Goal: Transaction & Acquisition: Purchase product/service

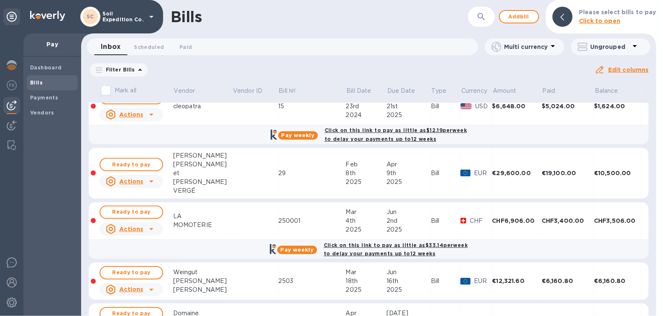
scroll to position [481, 0]
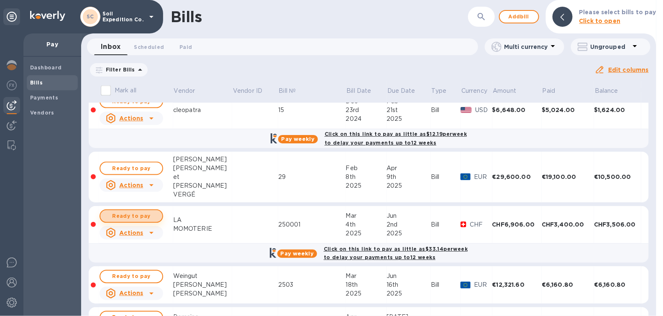
click at [151, 211] on span "Ready to pay" at bounding box center [131, 216] width 48 height 10
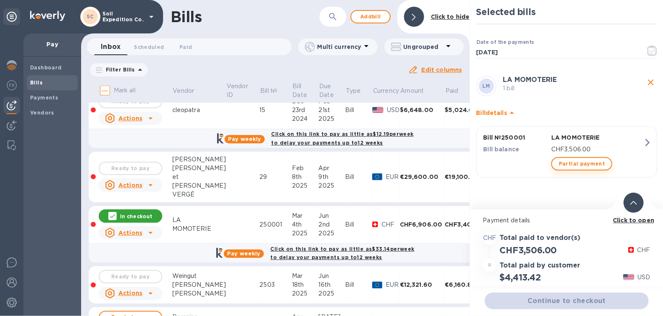
click at [599, 163] on span "Partial payment" at bounding box center [581, 164] width 46 height 10
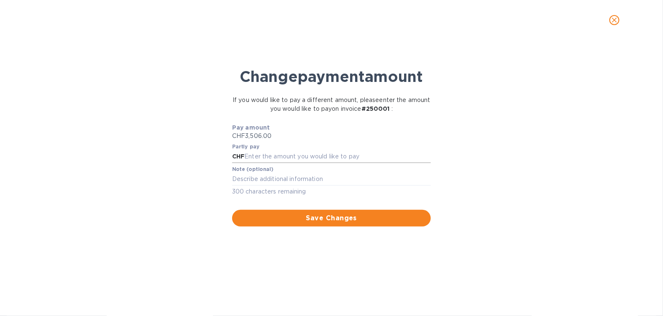
click at [350, 161] on input "text" at bounding box center [337, 156] width 186 height 13
type input "2,000.00"
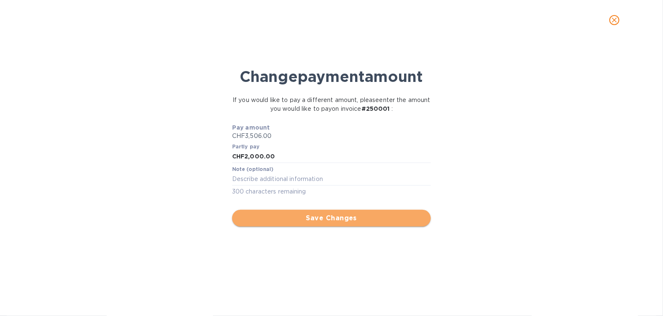
click at [337, 218] on span "Save Changes" at bounding box center [331, 218] width 185 height 10
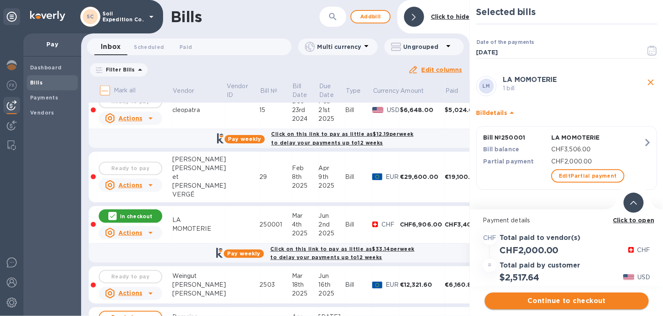
click at [535, 303] on span "Continue to checkout" at bounding box center [566, 301] width 150 height 10
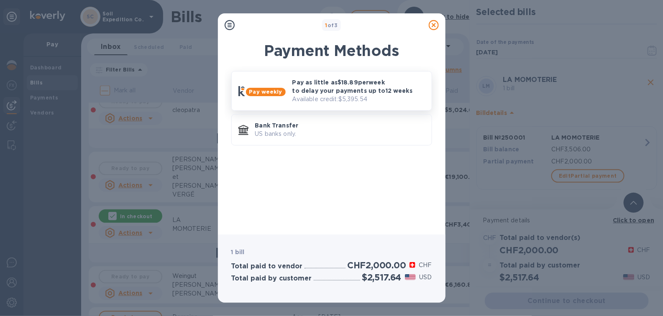
click at [332, 93] on p "Pay as little as $18.89 per week to delay your payments up to 12 weeks" at bounding box center [358, 86] width 133 height 17
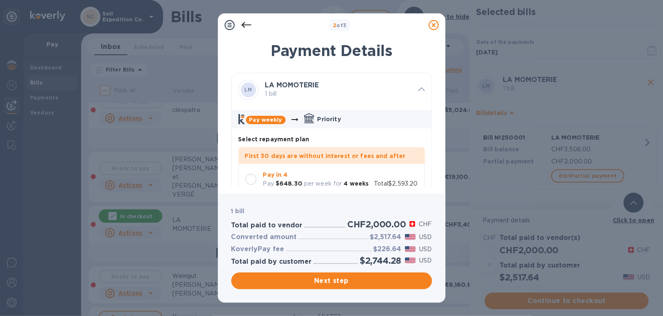
scroll to position [64, 0]
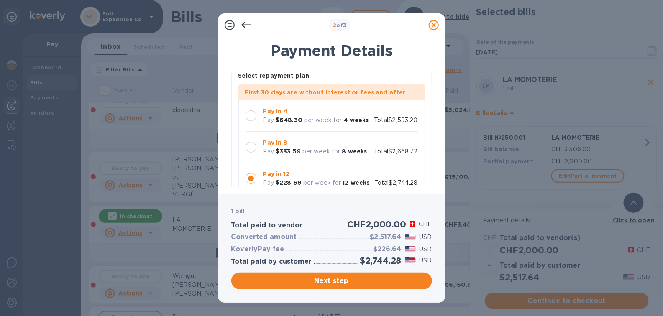
click at [253, 116] on div at bounding box center [250, 115] width 11 height 11
click at [362, 288] on button "Next step" at bounding box center [331, 281] width 201 height 17
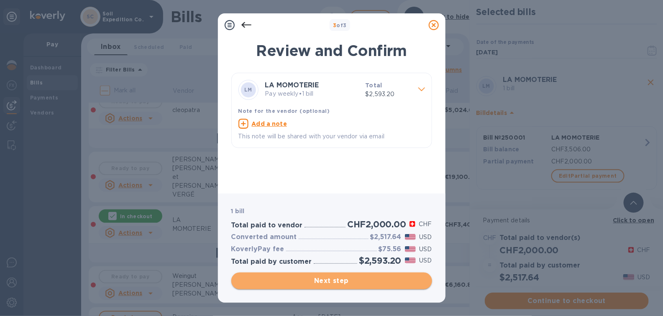
click at [350, 280] on span "Next step" at bounding box center [331, 281] width 187 height 10
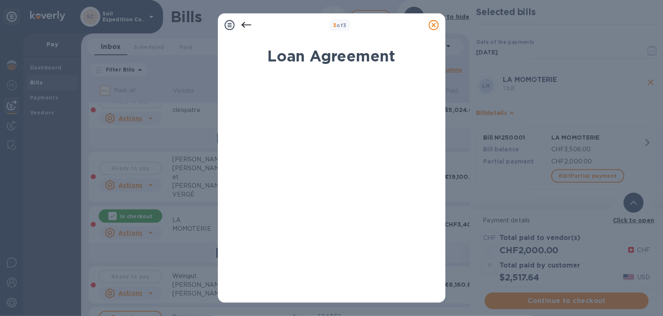
scroll to position [159, 0]
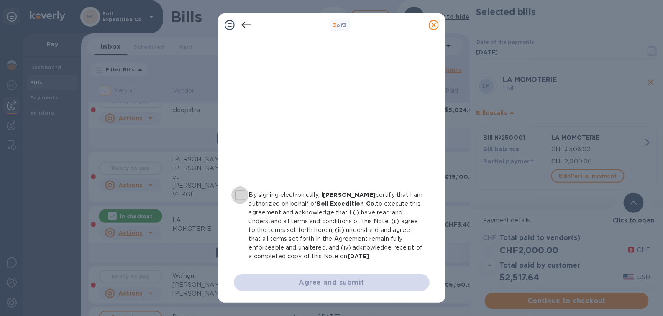
click at [242, 188] on input "By signing electronically, I [PERSON_NAME] certify that I am authorized on beha…" at bounding box center [240, 195] width 18 height 18
checkbox input "true"
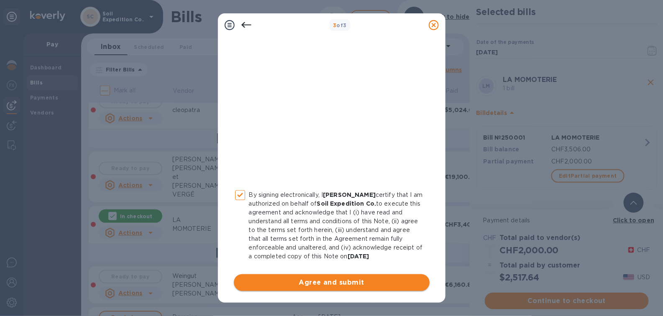
click at [364, 283] on span "Agree and submit" at bounding box center [331, 283] width 182 height 10
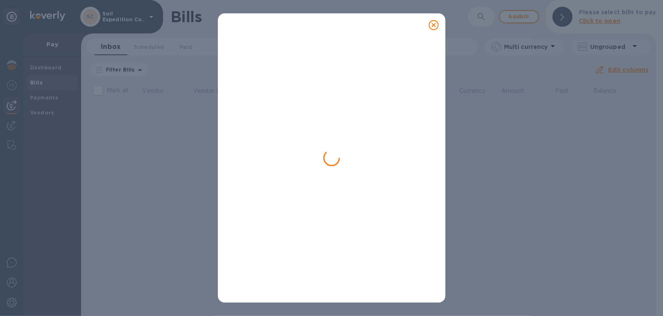
scroll to position [0, 0]
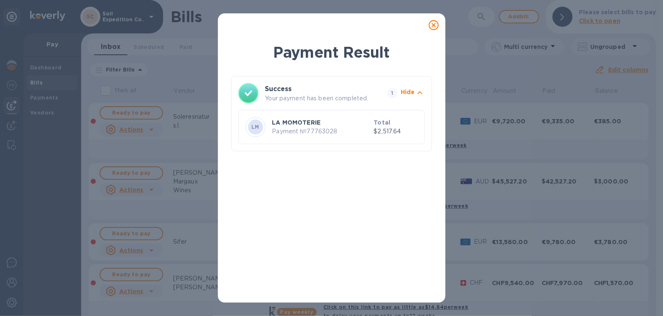
click at [434, 33] on div at bounding box center [433, 25] width 17 height 17
click at [432, 24] on icon at bounding box center [433, 25] width 10 height 10
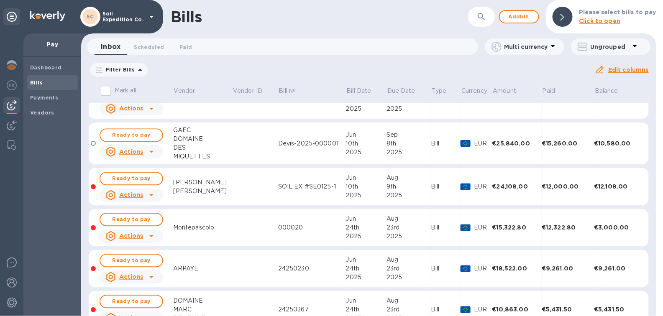
scroll to position [788, 0]
click at [153, 132] on span "Ready to pay" at bounding box center [131, 136] width 48 height 10
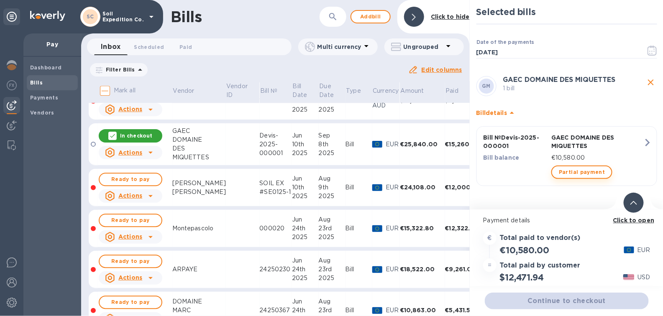
click at [588, 175] on span "Partial payment" at bounding box center [581, 172] width 46 height 10
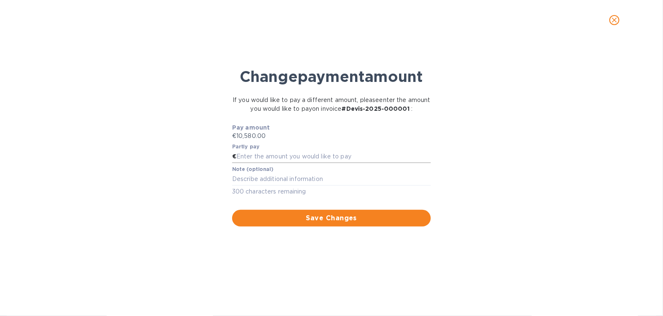
click at [303, 157] on input "text" at bounding box center [333, 156] width 194 height 13
type input "2,500.00"
click at [316, 217] on span "Save Changes" at bounding box center [331, 218] width 185 height 10
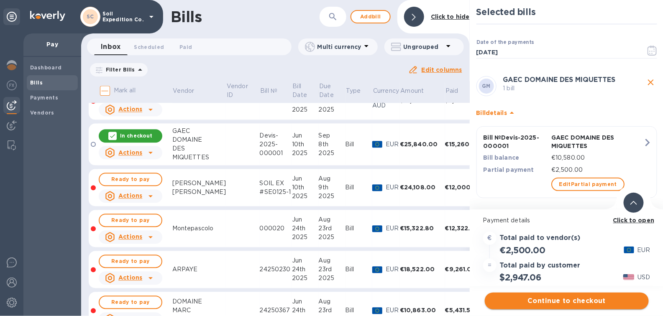
click at [563, 299] on span "Continue to checkout" at bounding box center [566, 301] width 150 height 10
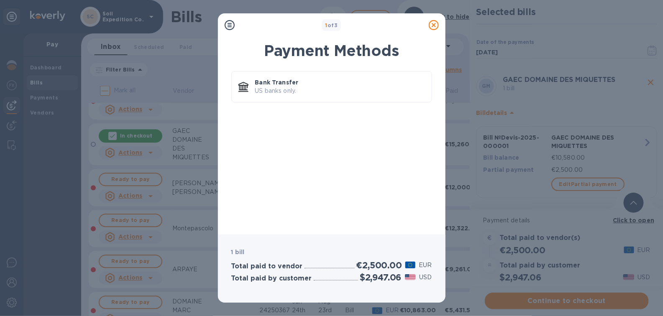
click at [437, 28] on icon at bounding box center [433, 25] width 10 height 10
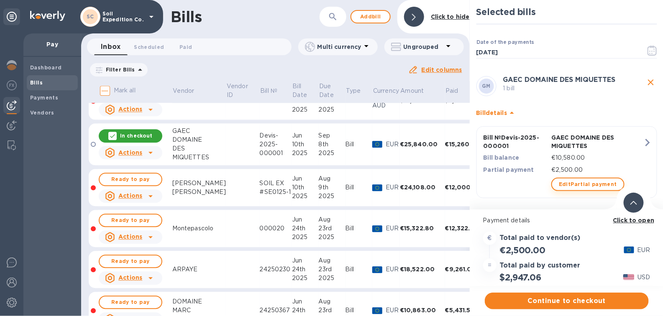
click at [595, 179] on span "Edit Partial payment" at bounding box center [587, 184] width 58 height 10
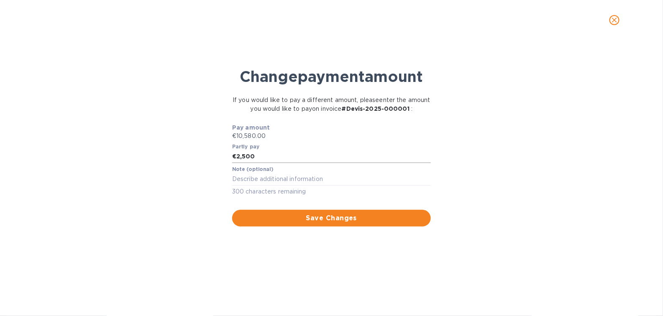
click at [334, 159] on input "2,500" at bounding box center [333, 156] width 194 height 13
type input "2,000.00"
click at [351, 221] on span "Save Changes" at bounding box center [331, 218] width 185 height 10
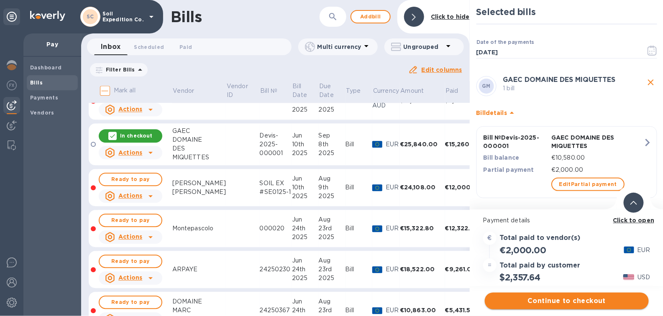
click at [558, 309] on button "Continue to checkout" at bounding box center [566, 301] width 164 height 17
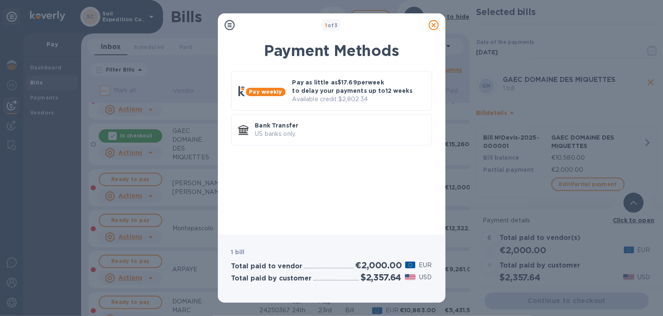
click at [431, 24] on icon at bounding box center [433, 25] width 10 height 10
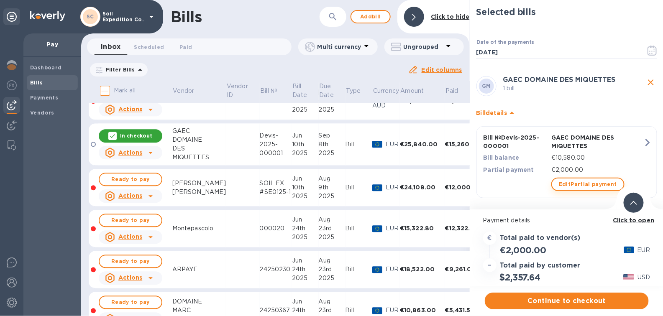
click at [576, 189] on button "Edit Partial payment" at bounding box center [587, 184] width 73 height 13
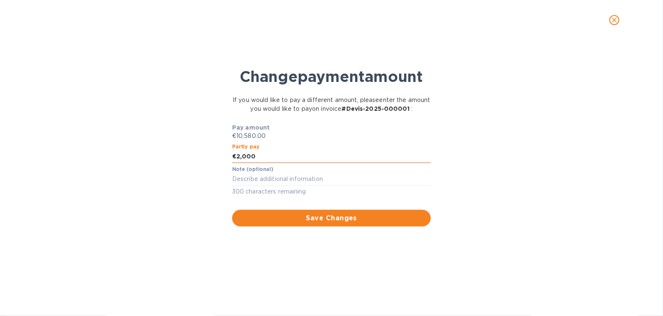
click at [310, 161] on input "2,000" at bounding box center [333, 156] width 194 height 13
type input "2,100.00"
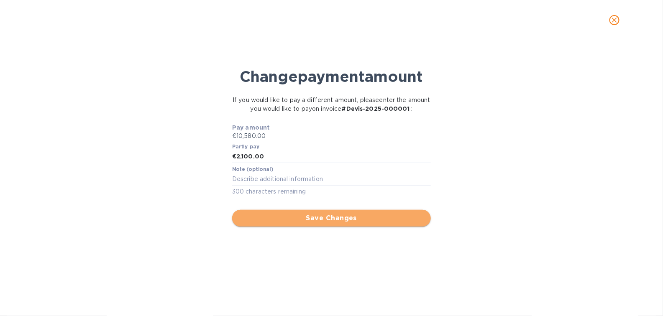
click at [331, 215] on span "Save Changes" at bounding box center [331, 218] width 185 height 10
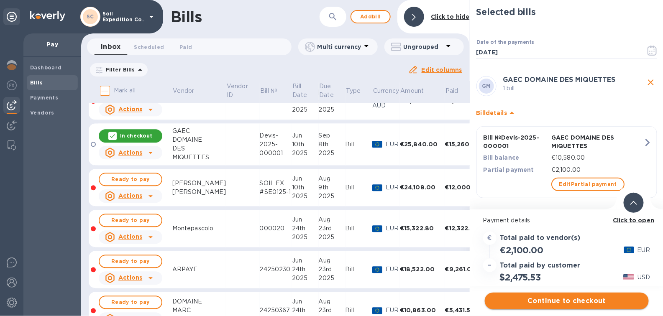
click at [554, 296] on button "Continue to checkout" at bounding box center [566, 301] width 164 height 17
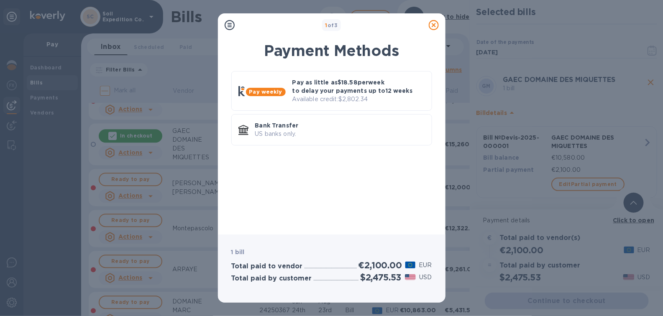
click at [436, 28] on icon at bounding box center [433, 25] width 10 height 10
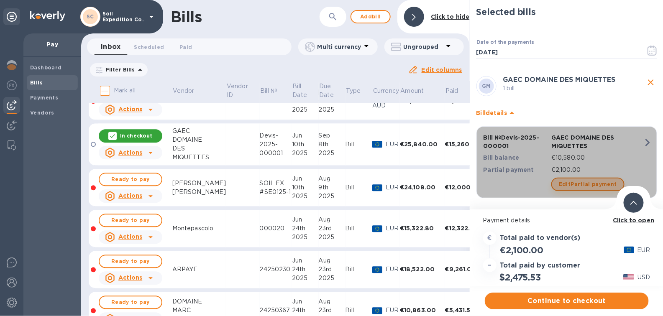
click at [585, 189] on span "Edit Partial payment" at bounding box center [587, 184] width 58 height 10
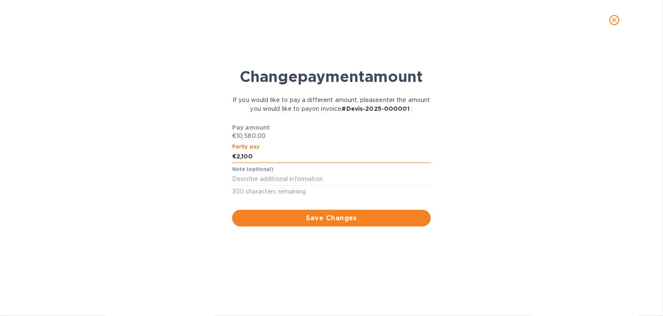
click at [322, 159] on input "2,100" at bounding box center [333, 156] width 194 height 13
type input "2,200"
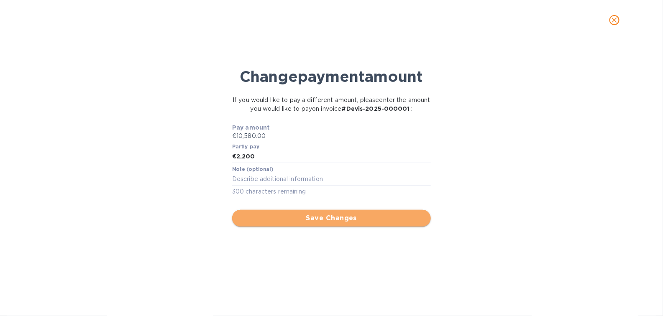
click at [346, 224] on button "Save Changes" at bounding box center [331, 218] width 199 height 17
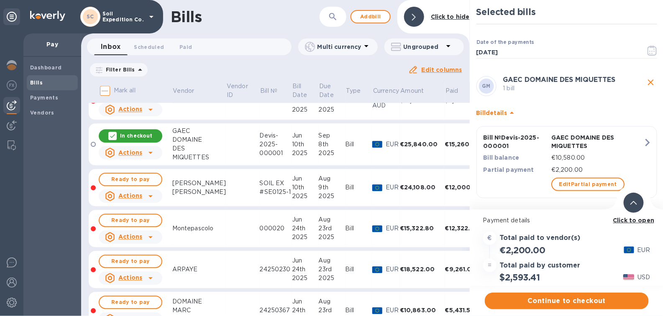
click at [578, 298] on span "Continue to checkout" at bounding box center [566, 301] width 150 height 10
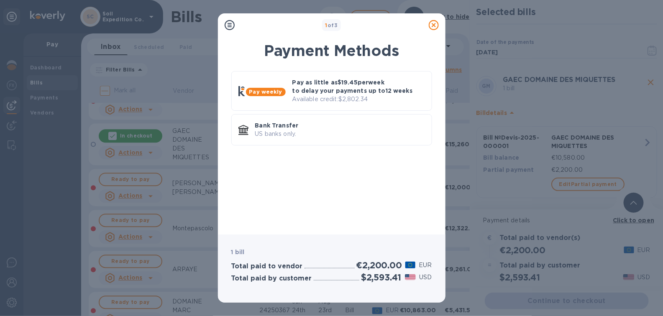
click at [434, 20] on icon at bounding box center [433, 25] width 10 height 10
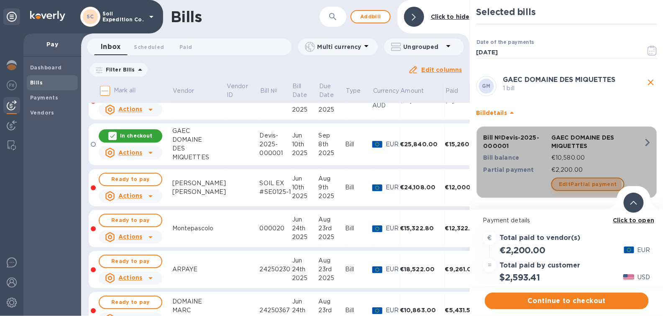
click at [566, 189] on span "Edit Partial payment" at bounding box center [587, 184] width 58 height 10
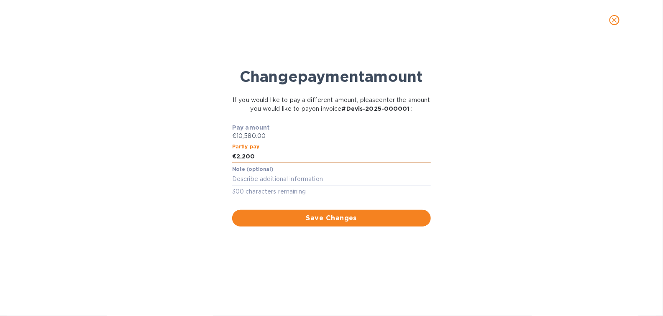
click at [262, 157] on input "2,200" at bounding box center [333, 156] width 194 height 13
type input "2,300.00"
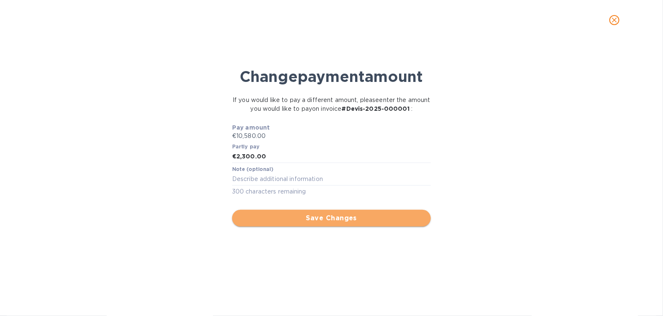
click at [287, 214] on span "Save Changes" at bounding box center [331, 218] width 185 height 10
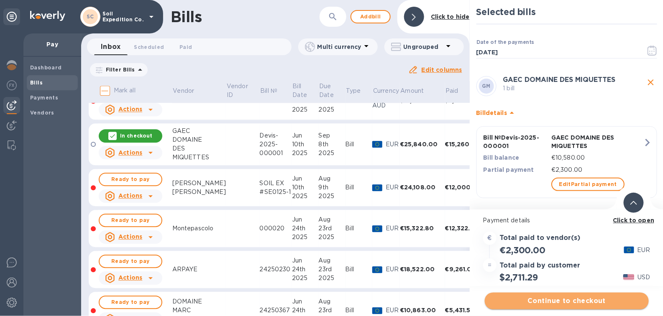
click at [579, 299] on span "Continue to checkout" at bounding box center [566, 301] width 150 height 10
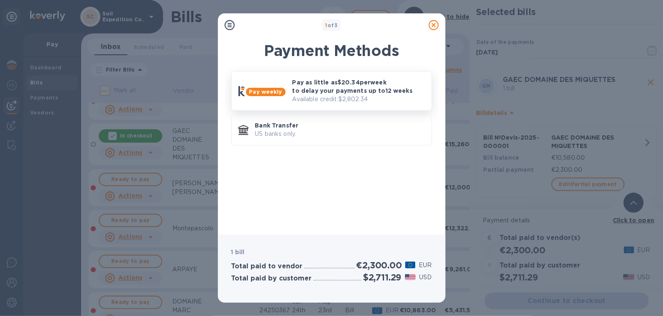
click at [357, 92] on p "Pay as little as $20.34 per week to delay your payments up to 12 weeks" at bounding box center [358, 86] width 133 height 17
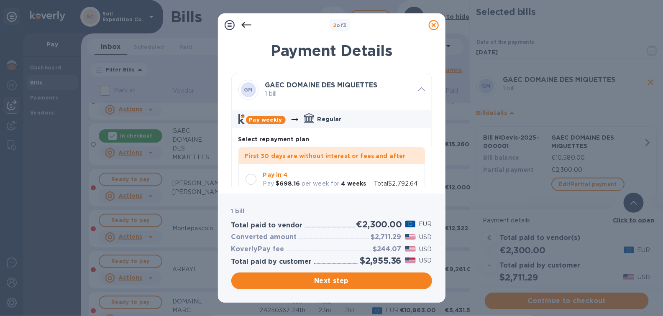
scroll to position [43, 0]
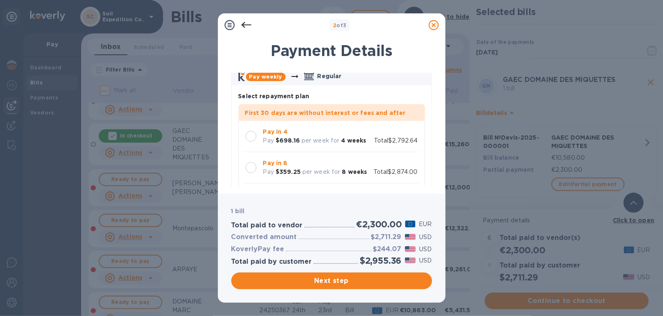
click at [312, 138] on p "per week for" at bounding box center [320, 140] width 38 height 9
click at [368, 283] on span "Next step" at bounding box center [331, 281] width 187 height 10
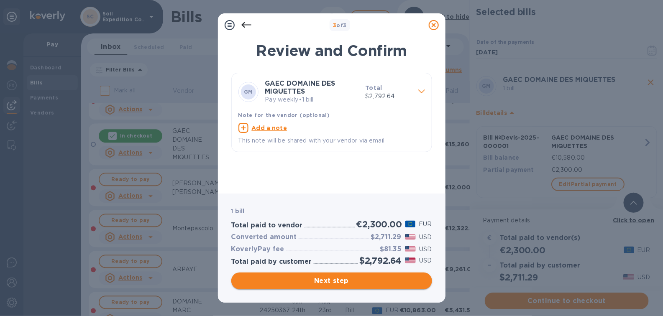
click at [344, 280] on span "Next step" at bounding box center [331, 281] width 187 height 10
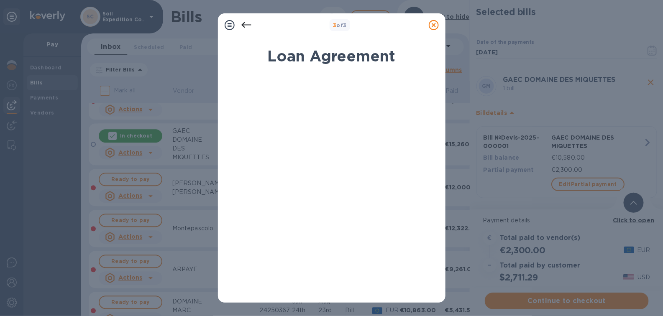
scroll to position [159, 0]
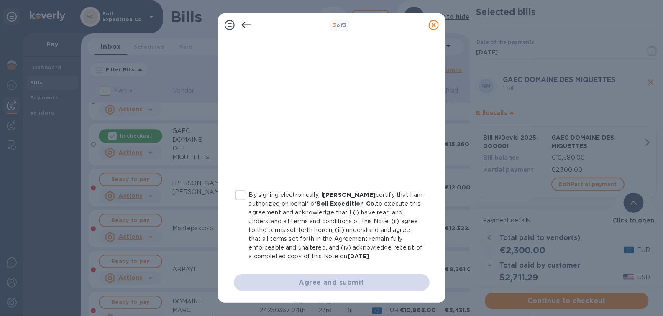
click at [245, 186] on input "By signing electronically, I [PERSON_NAME] certify that I am authorized on beha…" at bounding box center [240, 195] width 18 height 18
checkbox input "true"
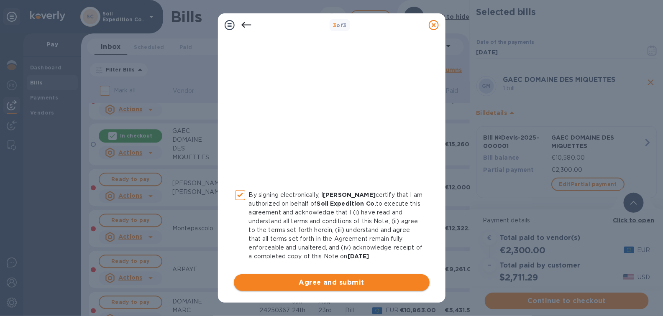
click at [342, 284] on span "Agree and submit" at bounding box center [331, 283] width 182 height 10
